Goal: Task Accomplishment & Management: Manage account settings

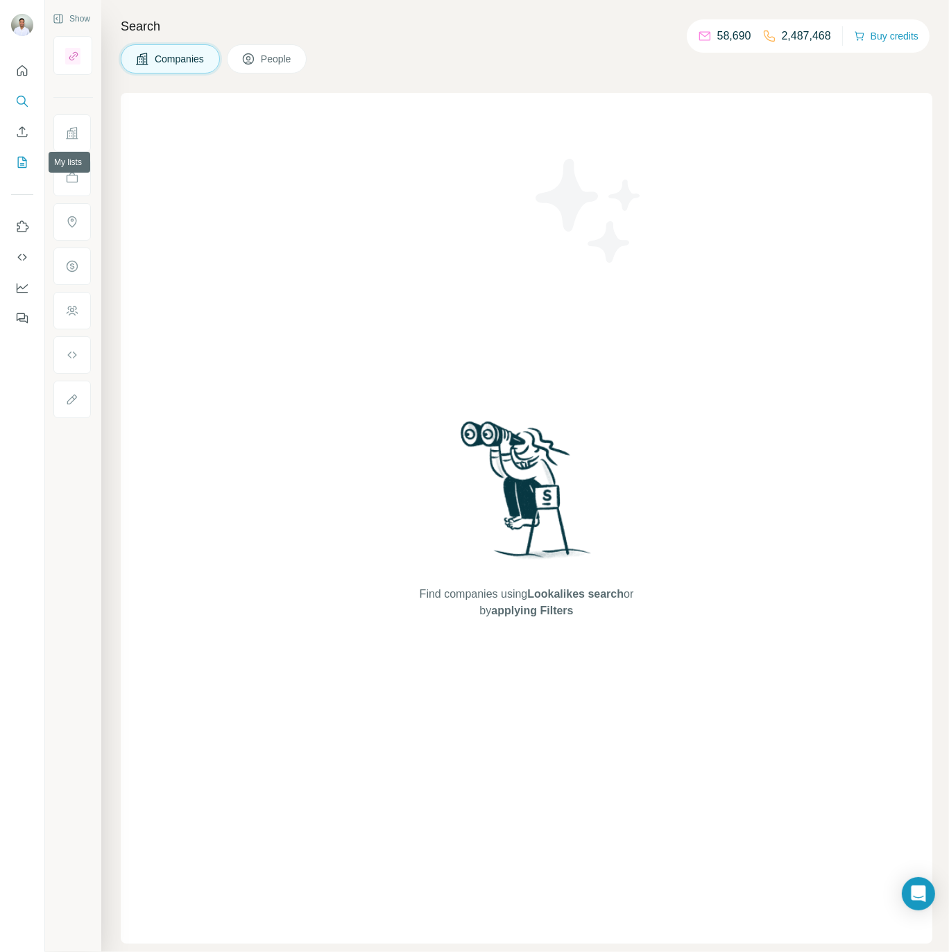
click at [19, 164] on icon "My lists" at bounding box center [22, 162] width 14 height 14
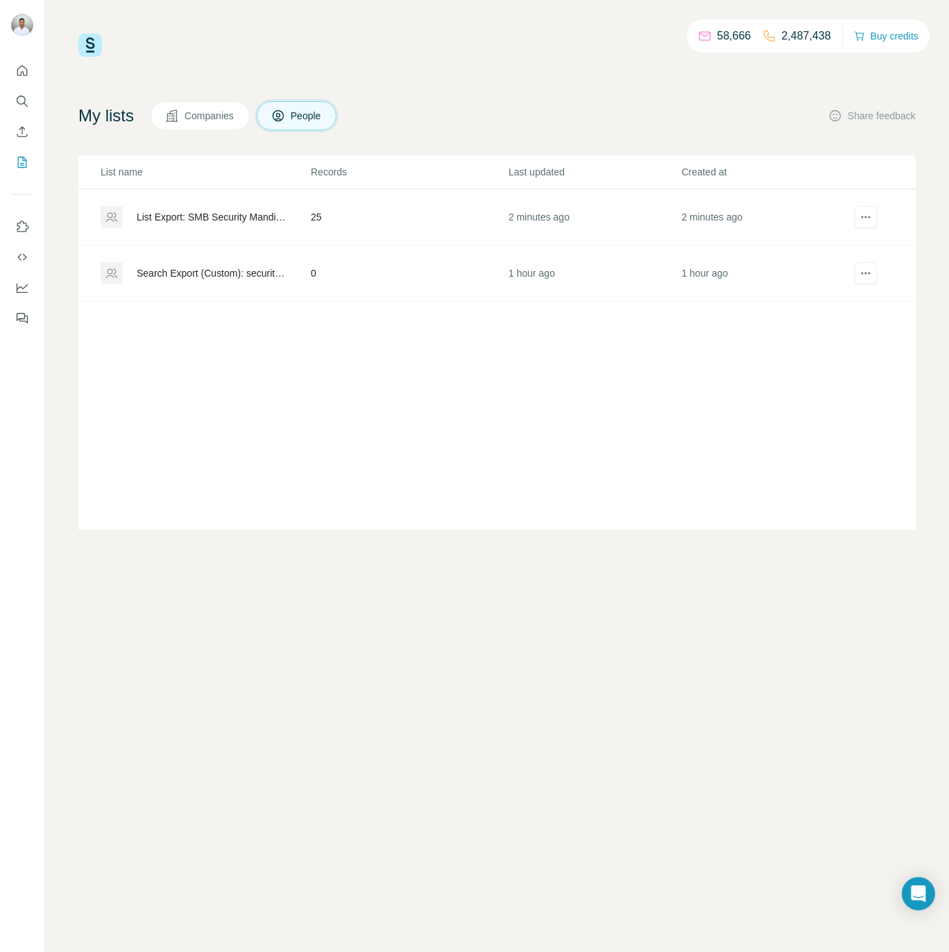
click at [225, 214] on div "List Export: SMB Security Mandiant Cadence - [DATE] 16:31" at bounding box center [212, 217] width 151 height 14
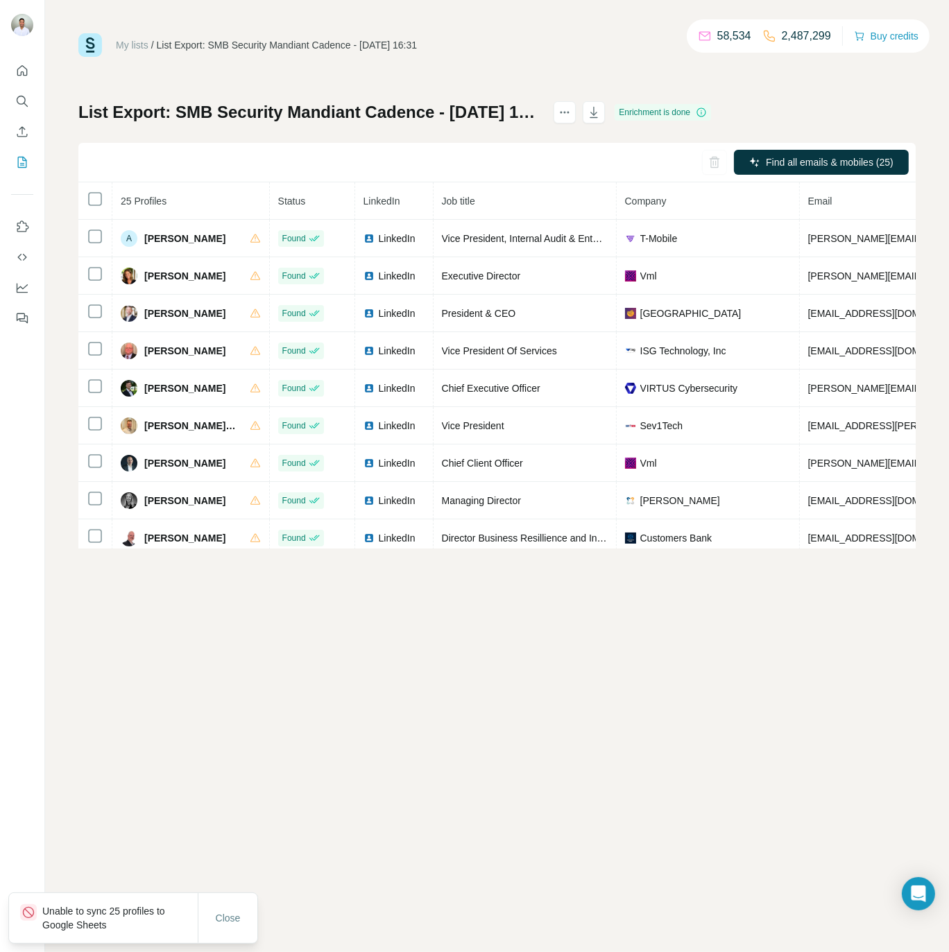
click at [817, 97] on div "My lists / List Export: SMB Security Mandiant Cadence - [DATE] 16:31 58,534 2,4…" at bounding box center [496, 290] width 837 height 515
click at [653, 715] on div "My lists / List Export: SMB Security Mandiant Cadence - [DATE] 16:31 58,534 2,4…" at bounding box center [497, 476] width 904 height 952
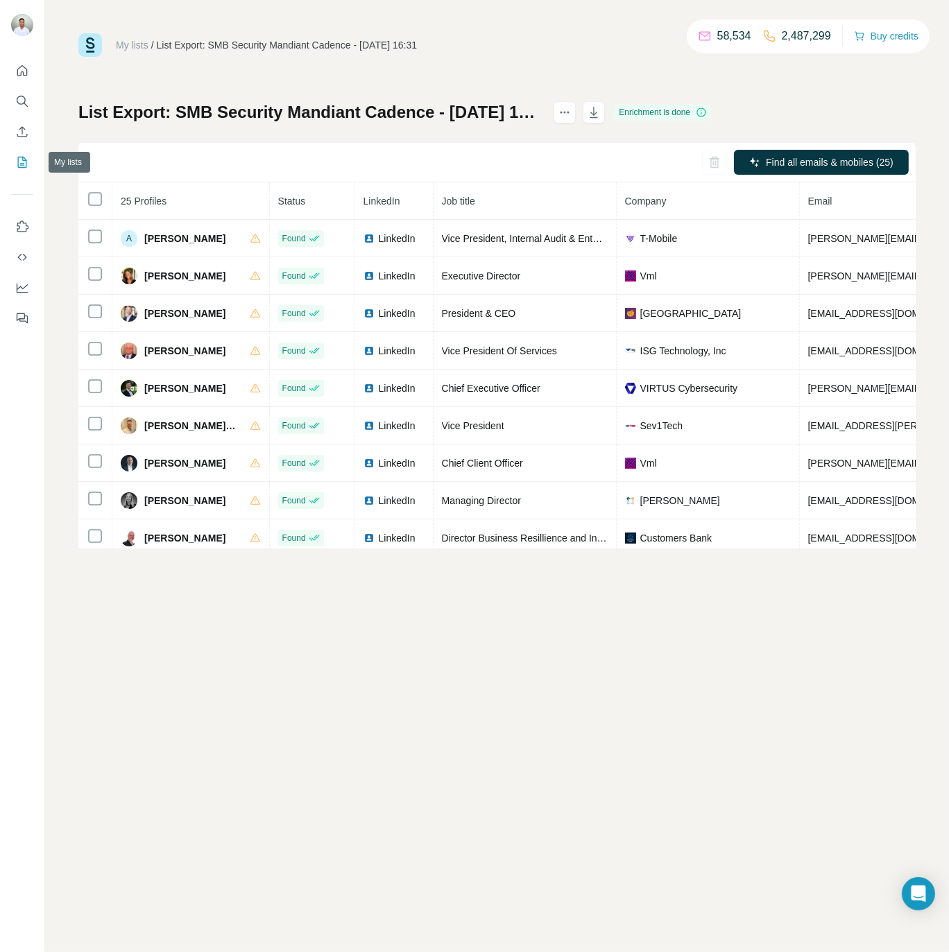
click at [23, 160] on icon "My lists" at bounding box center [23, 161] width 7 height 9
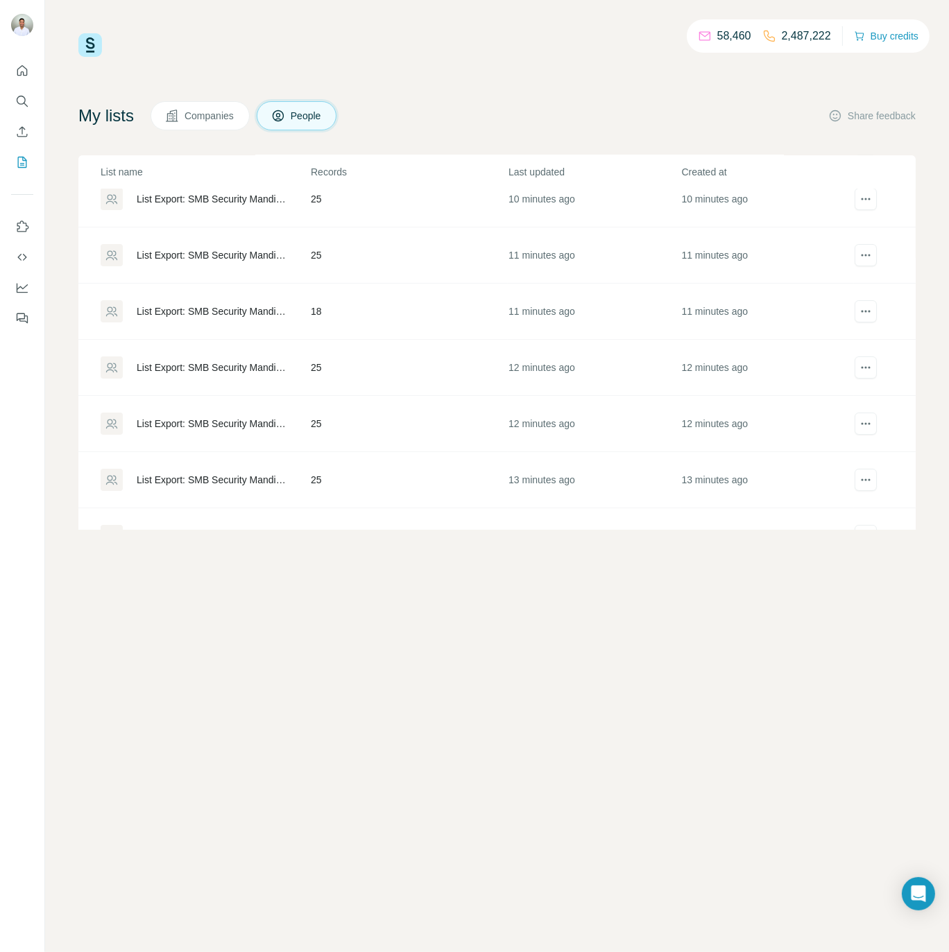
scroll to position [219, 0]
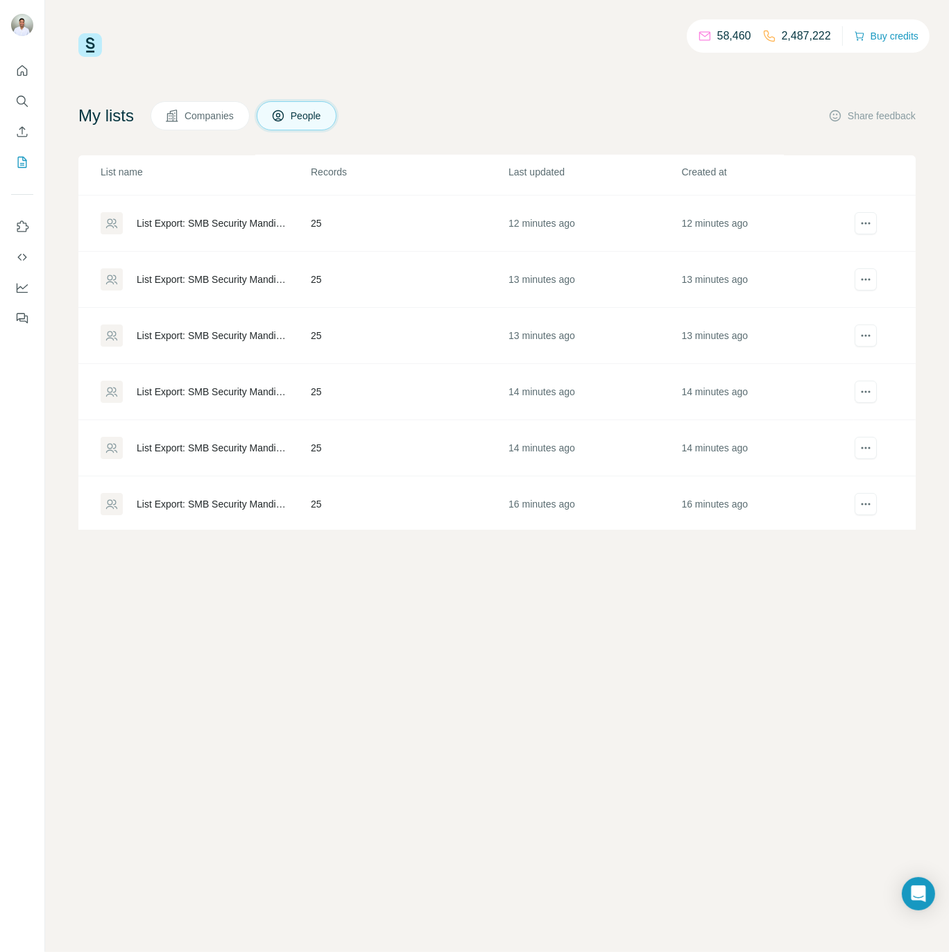
click at [239, 500] on div "List Export: SMB Security Mandiant Cadence - [DATE] 16:31" at bounding box center [212, 504] width 151 height 14
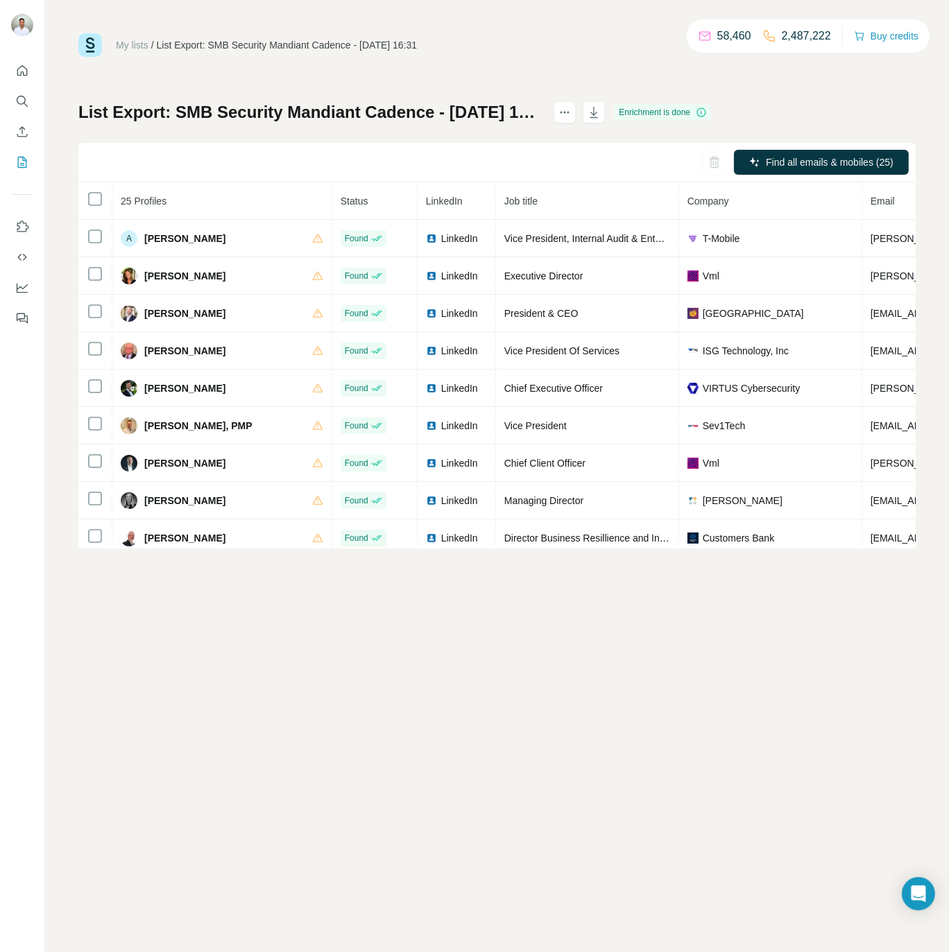
click at [571, 60] on div "My lists / List Export: SMB Security Mandiant Cadence - [DATE] 16:31 58,460 2,4…" at bounding box center [496, 290] width 837 height 515
click at [16, 229] on icon "Use Surfe on LinkedIn" at bounding box center [22, 227] width 14 height 14
click at [20, 265] on button "Use Surfe API" at bounding box center [22, 257] width 22 height 25
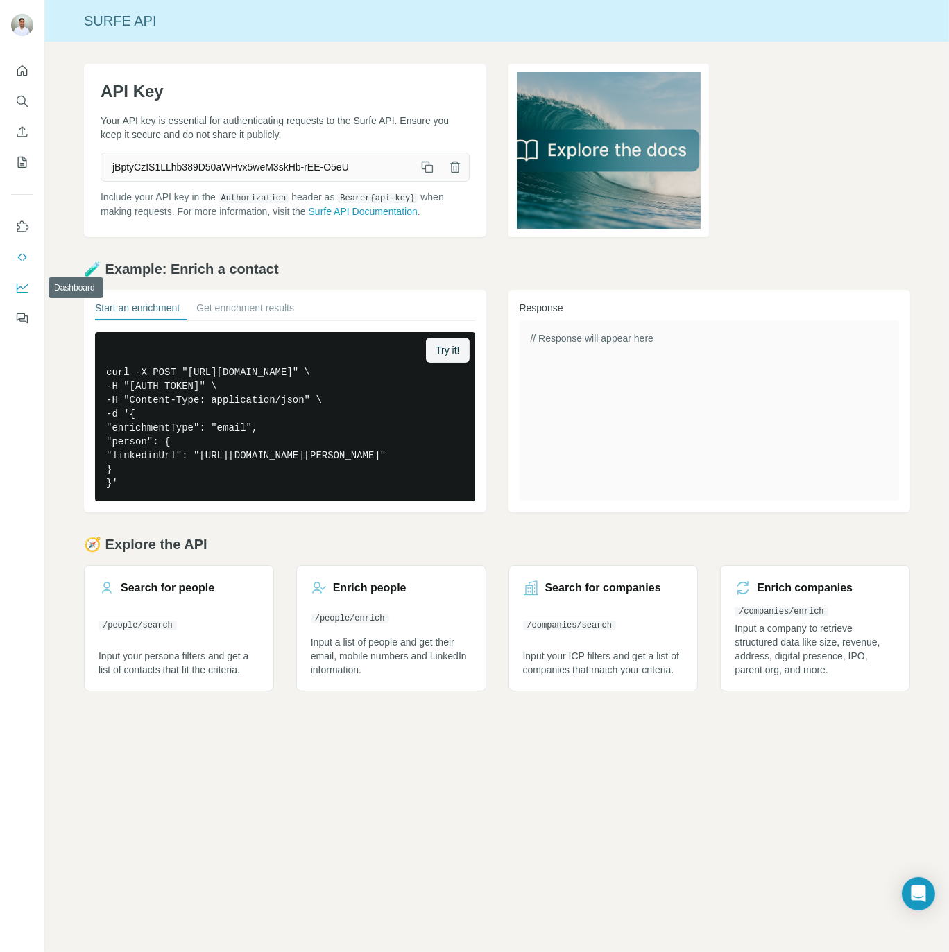
click at [24, 296] on button "Dashboard" at bounding box center [22, 287] width 22 height 25
click at [25, 70] on icon "Quick start" at bounding box center [22, 71] width 14 height 14
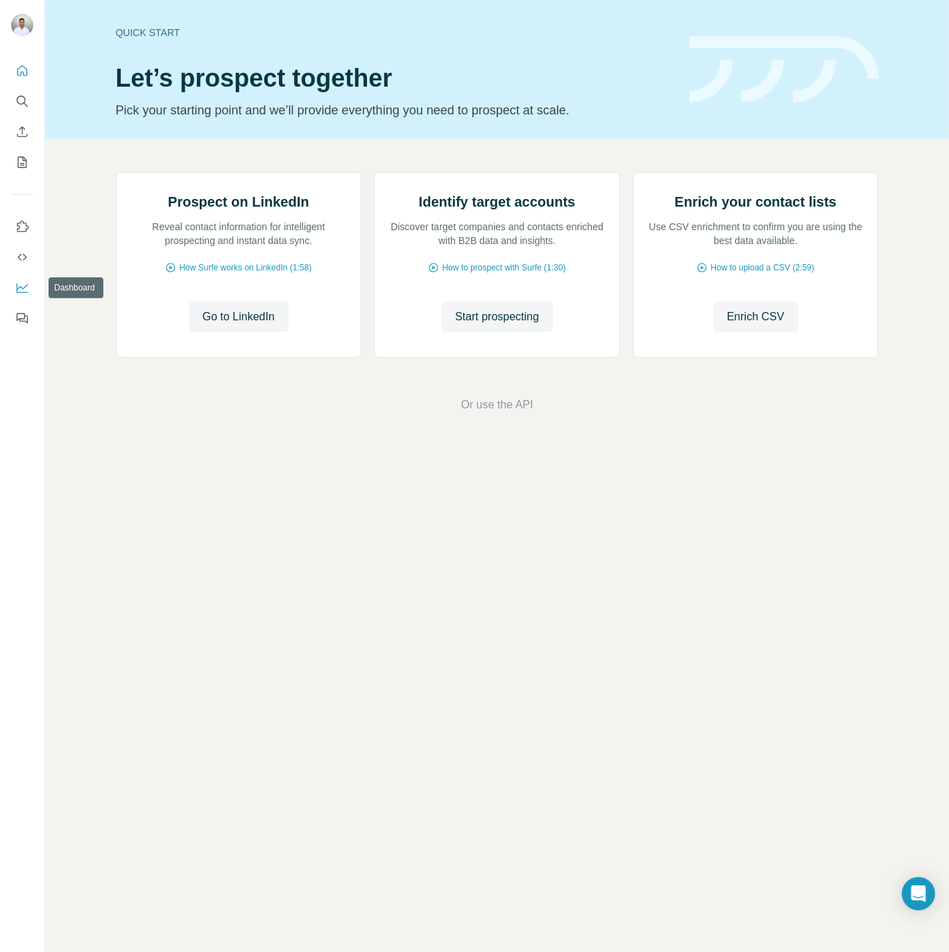
click at [31, 291] on button "Dashboard" at bounding box center [22, 287] width 22 height 25
click at [22, 167] on icon "My lists" at bounding box center [22, 162] width 9 height 11
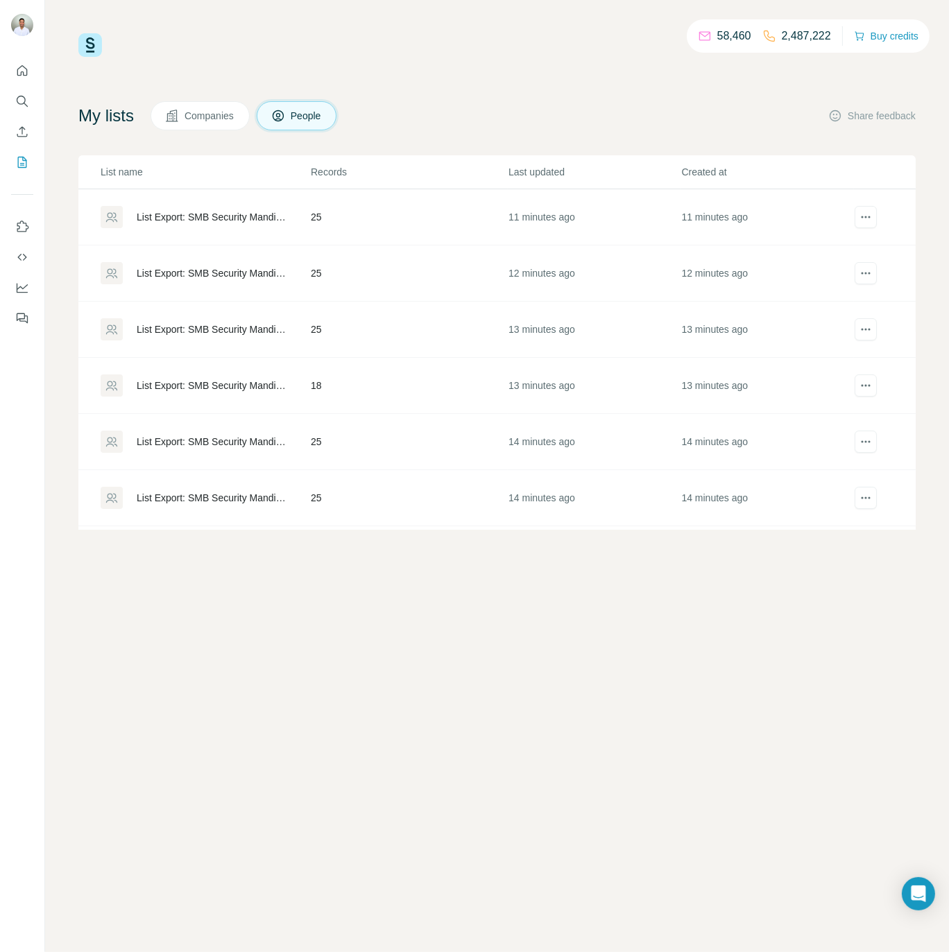
drag, startPoint x: 430, startPoint y: 656, endPoint x: 423, endPoint y: 654, distance: 7.2
click at [428, 656] on div "58,460 2,487,222 Buy credits My lists Companies People Share feedback List name…" at bounding box center [497, 476] width 904 height 952
click at [430, 656] on div "58,460 2,487,222 Buy credits My lists Companies People Share feedback List name…" at bounding box center [497, 476] width 904 height 952
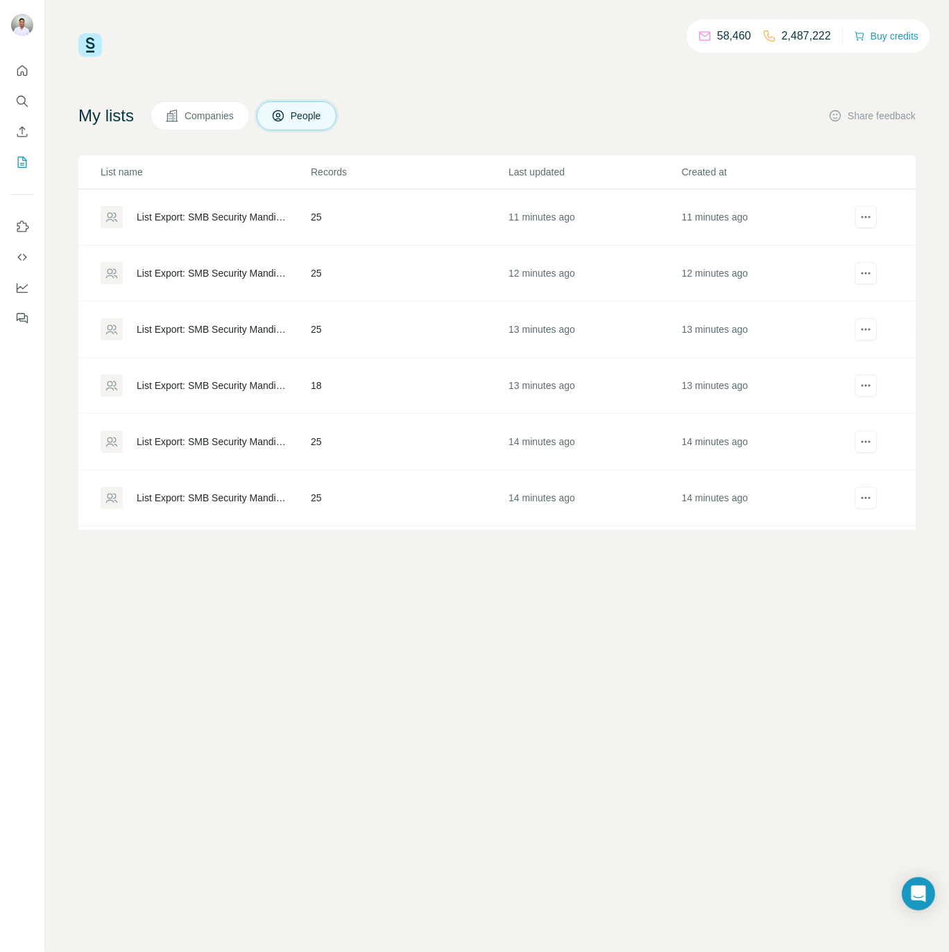
click at [447, 624] on div "58,460 2,487,222 Buy credits My lists Companies People Share feedback List name…" at bounding box center [497, 476] width 904 height 952
click at [573, 574] on div "58,460 2,487,222 Buy credits My lists Companies People Share feedback List name…" at bounding box center [497, 476] width 904 height 952
click at [633, 574] on div "58,460 2,487,222 Buy credits My lists Companies People Share feedback List name…" at bounding box center [497, 476] width 904 height 952
click at [549, 571] on div "58,460 2,487,222 Buy credits My lists Companies People Share feedback List name…" at bounding box center [497, 476] width 904 height 952
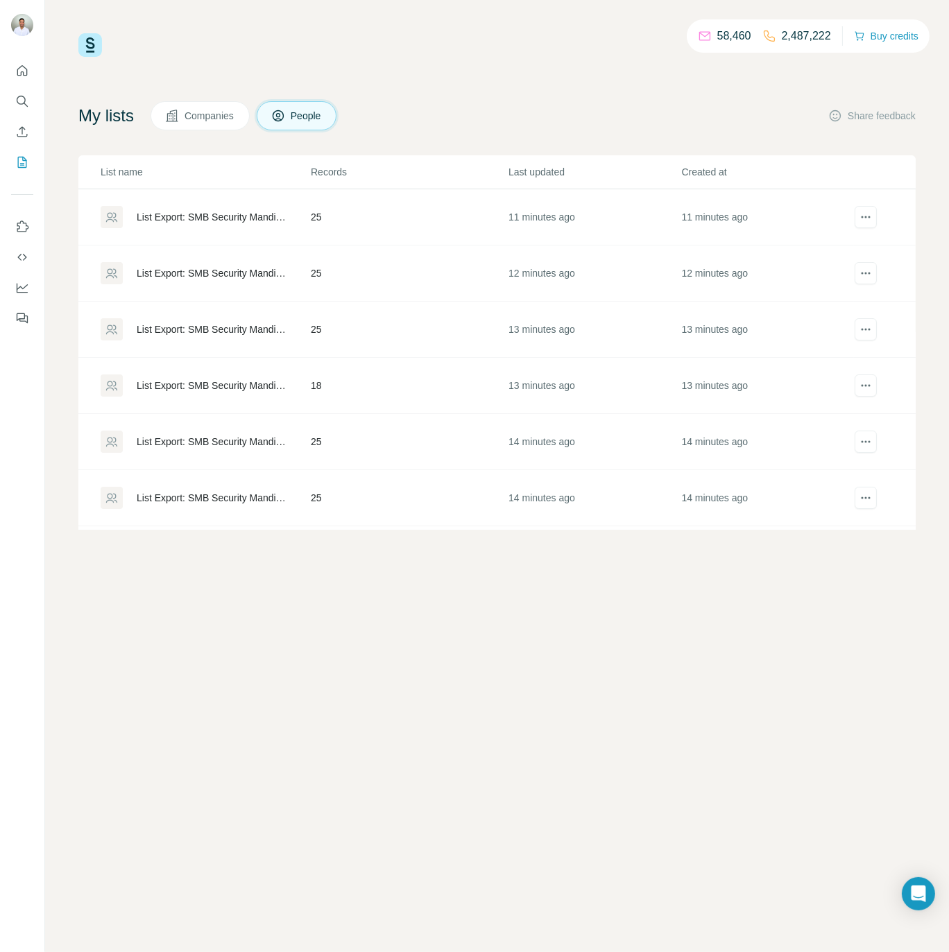
click at [481, 568] on div "58,460 2,487,222 Buy credits My lists Companies People Share feedback List name…" at bounding box center [497, 476] width 904 height 952
click at [536, 605] on div "58,460 2,487,222 Buy credits My lists Companies People Share feedback List name…" at bounding box center [497, 476] width 904 height 952
click at [520, 78] on div "58,460 2,487,222 Buy credits My lists Companies People Share feedback List name…" at bounding box center [496, 281] width 837 height 497
drag, startPoint x: 520, startPoint y: 78, endPoint x: 498, endPoint y: 131, distance: 56.9
click at [522, 78] on div "58,460 2,487,222 Buy credits My lists Companies People Share feedback List name…" at bounding box center [496, 281] width 837 height 497
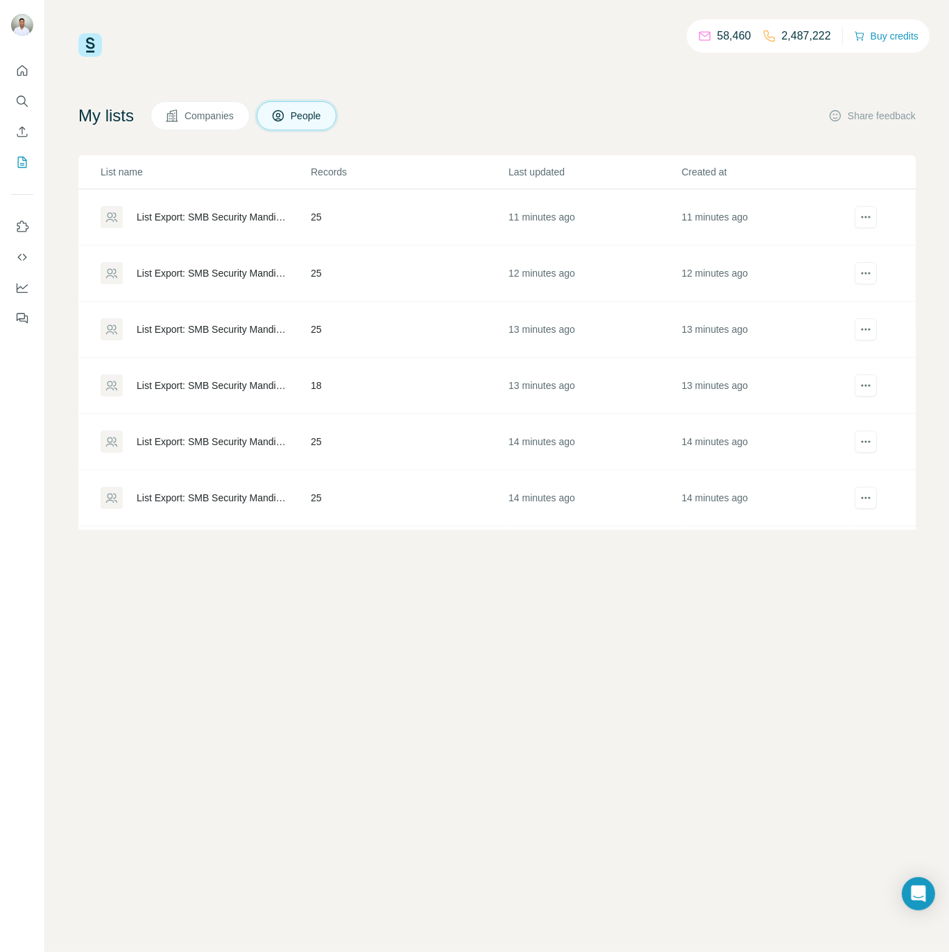
click at [452, 814] on div "58,460 2,487,222 Buy credits My lists Companies People Share feedback List name…" at bounding box center [497, 476] width 904 height 952
click at [525, 674] on div "58,460 2,487,222 Buy credits My lists Companies People Share feedback List name…" at bounding box center [497, 476] width 904 height 952
click at [674, 643] on div "58,460 2,487,222 Buy credits My lists Companies People Share feedback List name…" at bounding box center [497, 476] width 904 height 952
click at [601, 635] on div "58,460 2,487,222 Buy credits My lists Companies People Share feedback List name…" at bounding box center [497, 476] width 904 height 952
click at [522, 625] on div "58,460 2,487,222 Buy credits My lists Companies People Share feedback List name…" at bounding box center [497, 476] width 904 height 952
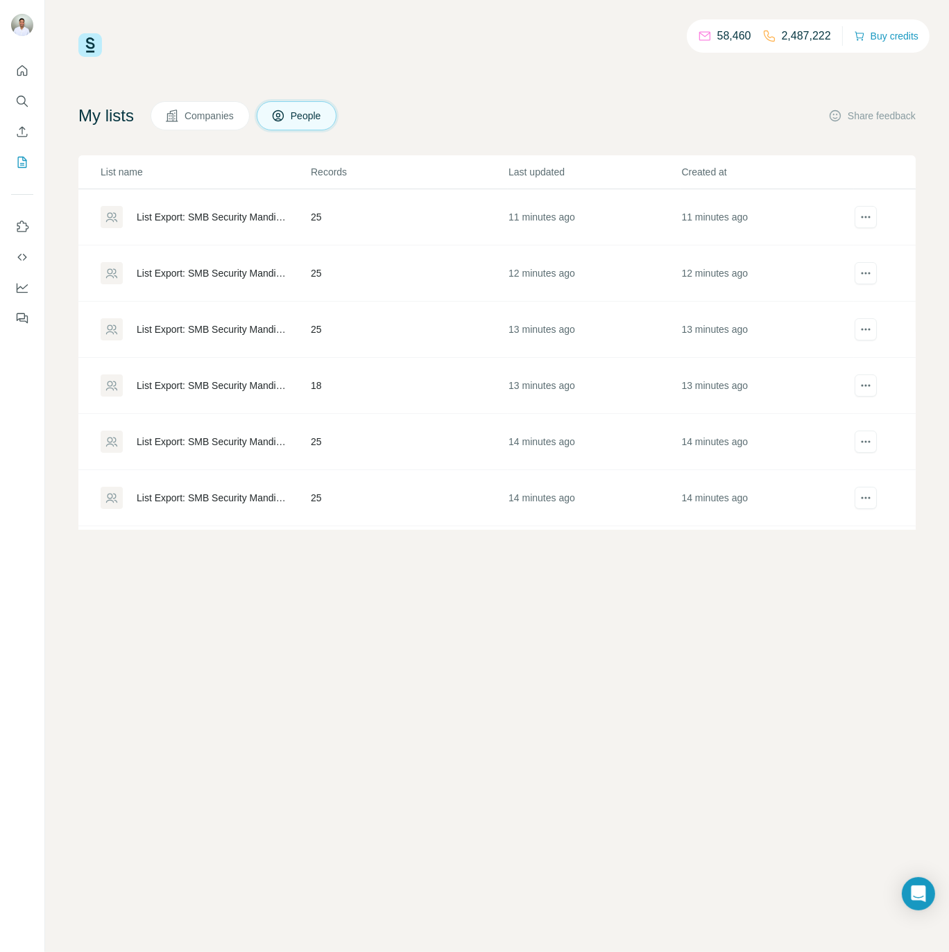
click at [577, 626] on div "58,460 2,487,222 Buy credits My lists Companies People Share feedback List name…" at bounding box center [497, 476] width 904 height 952
click at [524, 676] on div "58,460 2,487,222 Buy credits My lists Companies People Share feedback List name…" at bounding box center [497, 476] width 904 height 952
click at [726, 671] on div "58,460 2,487,222 Buy credits My lists Companies People Share feedback List name…" at bounding box center [497, 476] width 904 height 952
drag, startPoint x: 609, startPoint y: 660, endPoint x: 580, endPoint y: 657, distance: 29.3
click at [608, 660] on div "58,460 2,487,222 Buy credits My lists Companies People Share feedback List name…" at bounding box center [497, 476] width 904 height 952
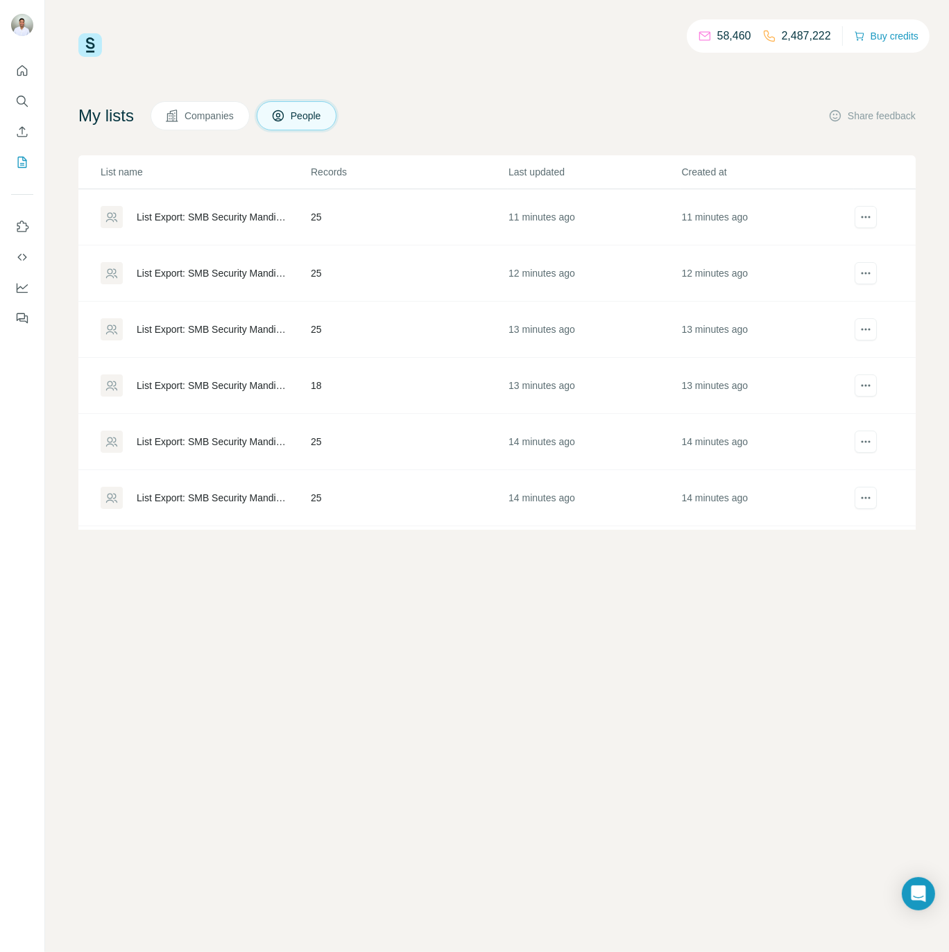
click at [580, 657] on div "58,460 2,487,222 Buy credits My lists Companies People Share feedback List name…" at bounding box center [497, 476] width 904 height 952
click at [538, 651] on div "58,460 2,487,222 Buy credits My lists Companies People Share feedback List name…" at bounding box center [497, 476] width 904 height 952
click at [17, 69] on icon "Quick start" at bounding box center [22, 70] width 10 height 10
